Goal: Task Accomplishment & Management: Manage account settings

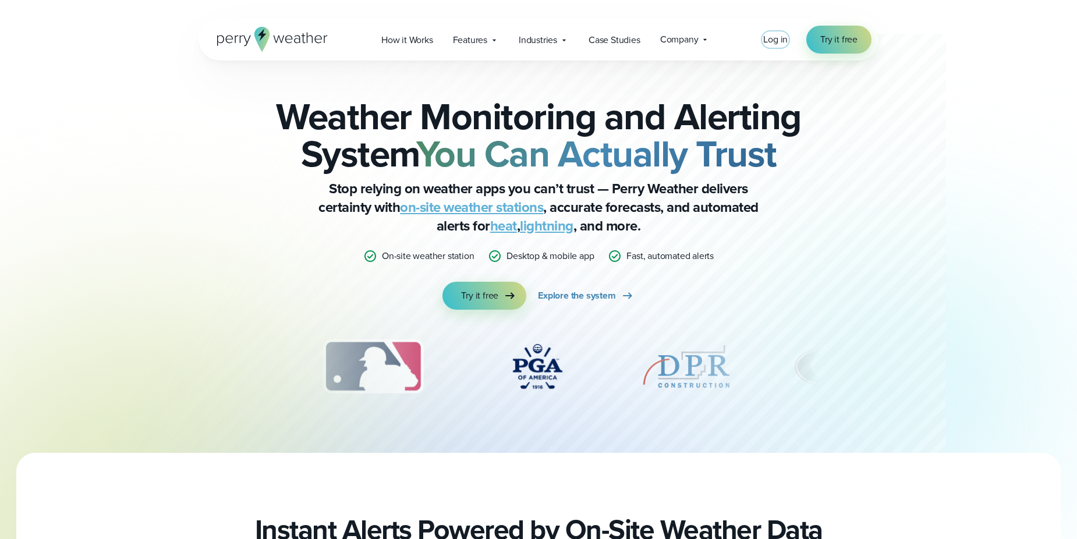
click at [785, 40] on span "Log in" at bounding box center [775, 39] width 24 height 13
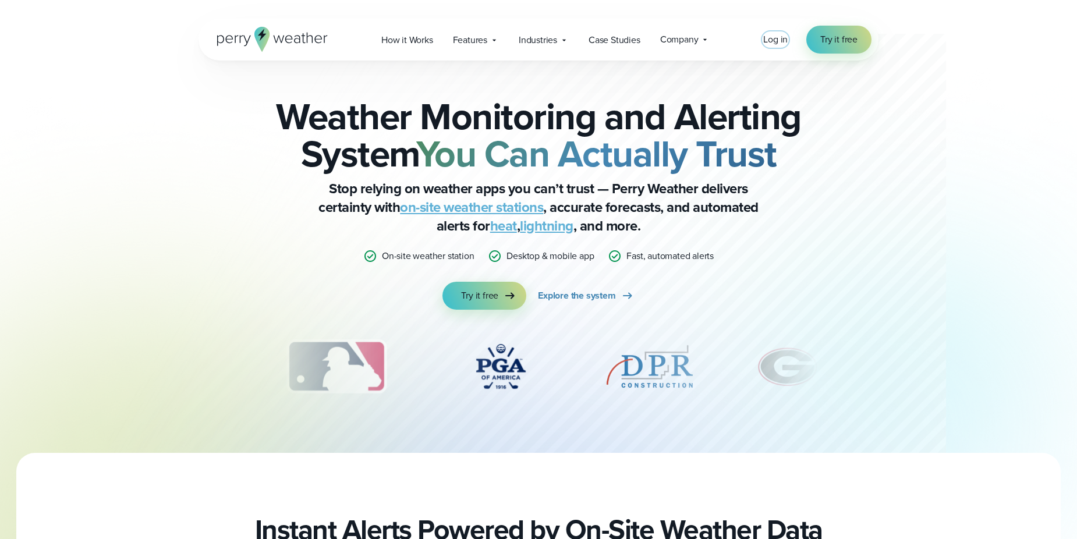
click at [778, 43] on span "Log in" at bounding box center [775, 39] width 24 height 13
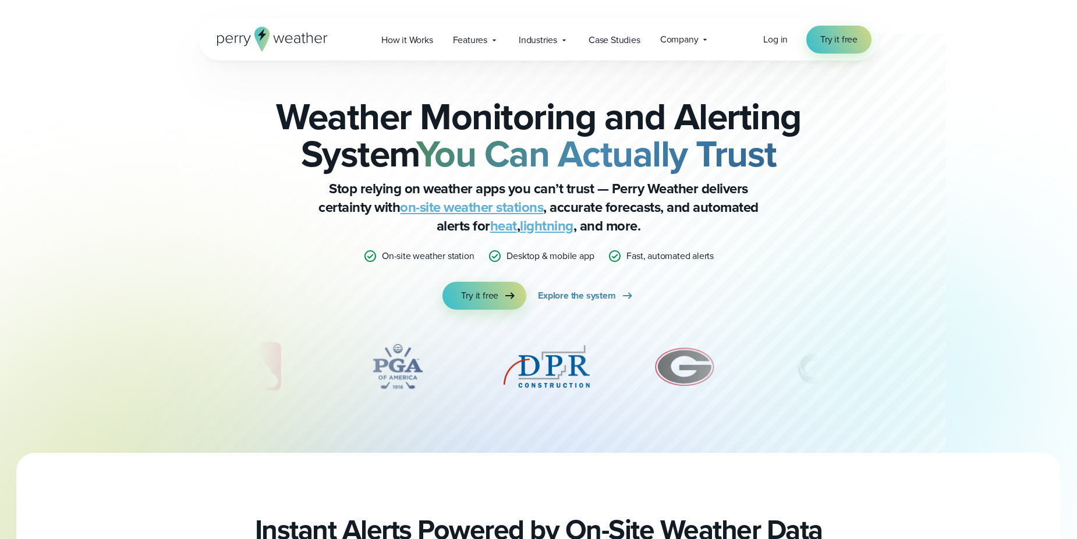
click at [763, 41] on div "Open Menu Log in Try it free How it Works" at bounding box center [539, 40] width 680 height 42
click at [768, 40] on span "Log in" at bounding box center [775, 39] width 24 height 13
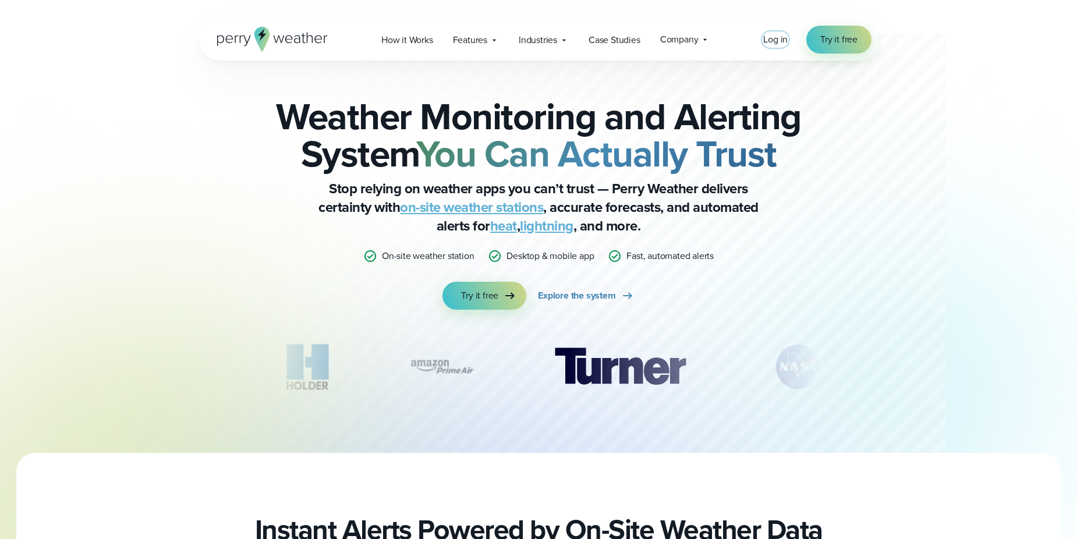
click at [771, 36] on span "Log in" at bounding box center [775, 39] width 24 height 13
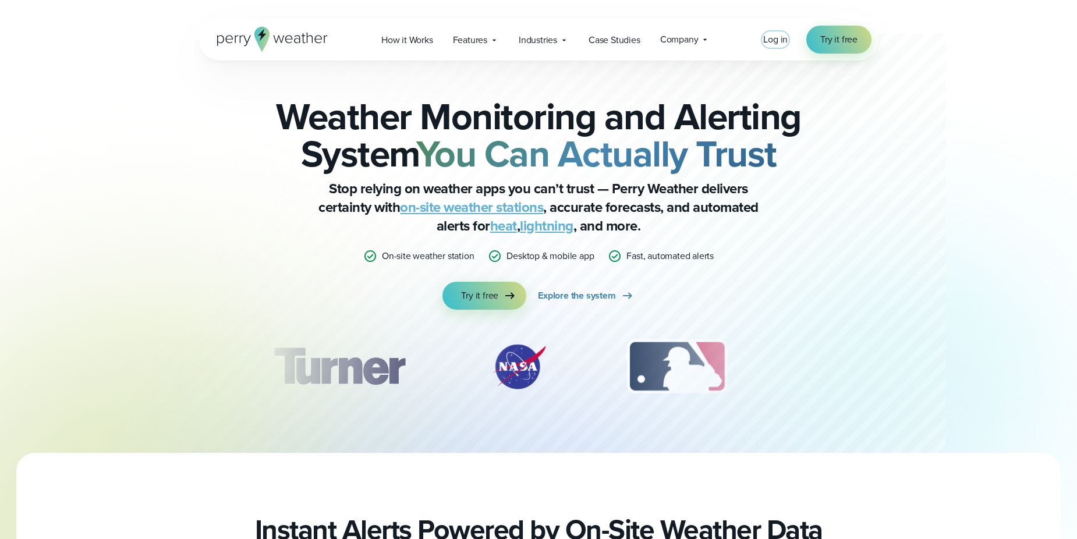
click at [780, 40] on span "Log in" at bounding box center [775, 39] width 24 height 13
